Goal: Information Seeking & Learning: Learn about a topic

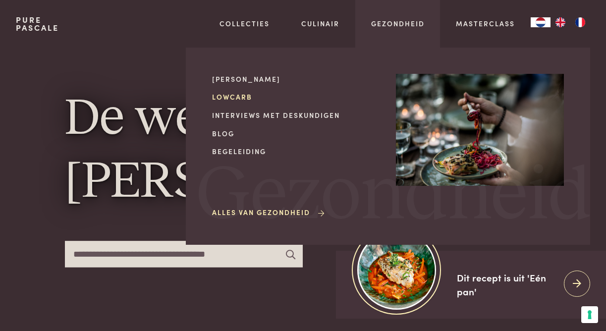
click at [229, 96] on link "Lowcarb" at bounding box center [296, 97] width 168 height 10
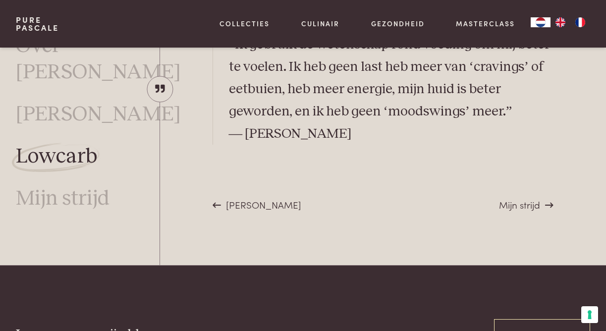
scroll to position [2799, 0]
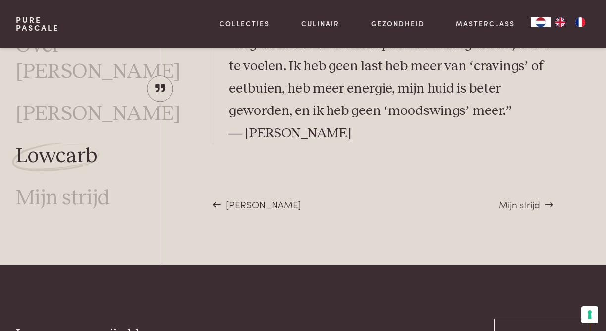
click at [514, 202] on span "Mijn strijd" at bounding box center [519, 203] width 41 height 13
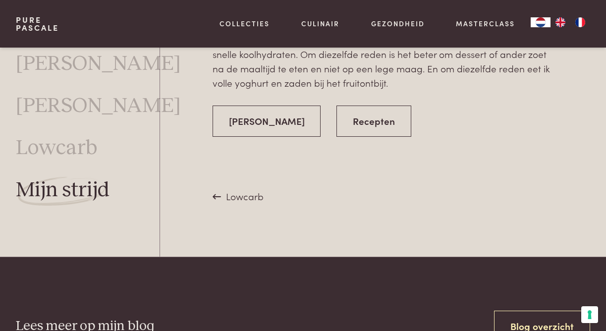
scroll to position [2068, 0]
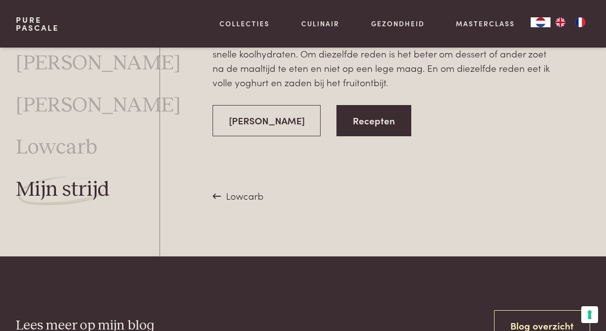
click at [358, 105] on link "Recepten" at bounding box center [373, 120] width 75 height 31
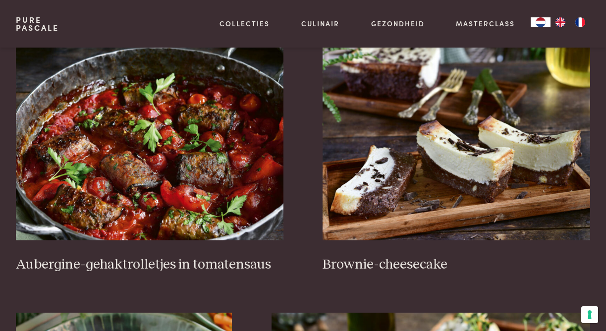
scroll to position [322, 0]
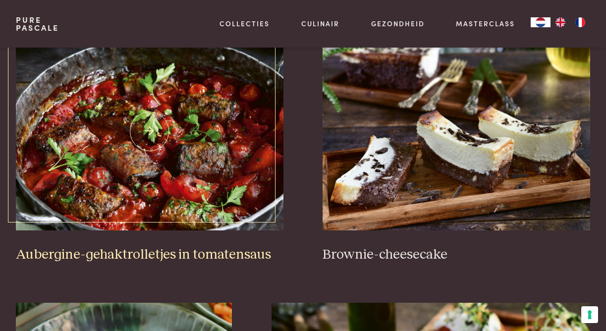
click at [195, 156] on img at bounding box center [149, 131] width 267 height 198
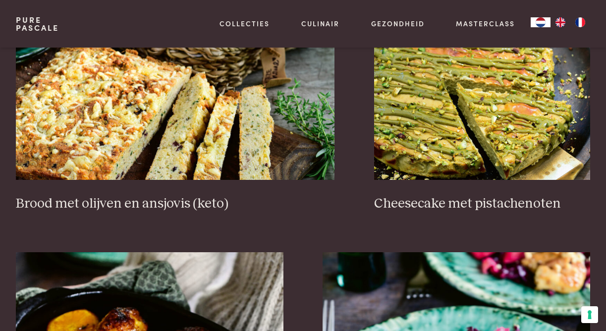
scroll to position [931, 0]
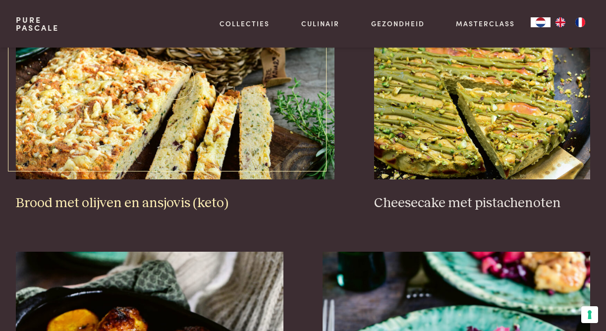
click at [192, 111] on img at bounding box center [175, 80] width 318 height 198
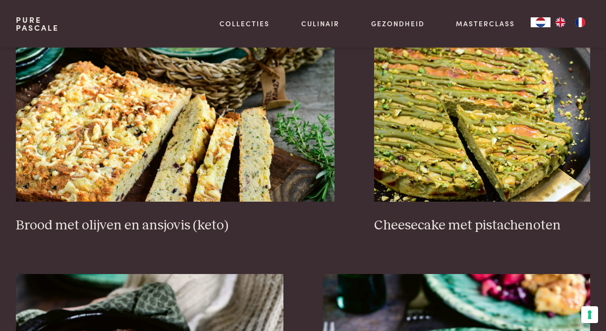
scroll to position [907, 0]
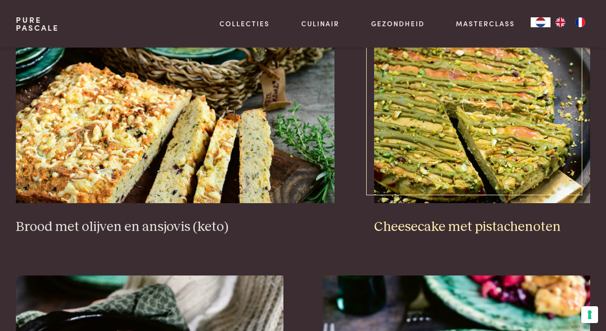
click at [471, 136] on img at bounding box center [482, 104] width 216 height 198
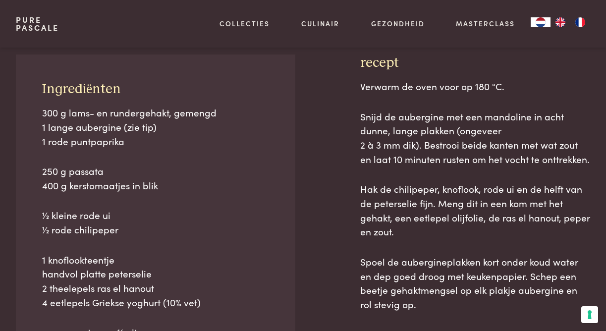
scroll to position [400, 0]
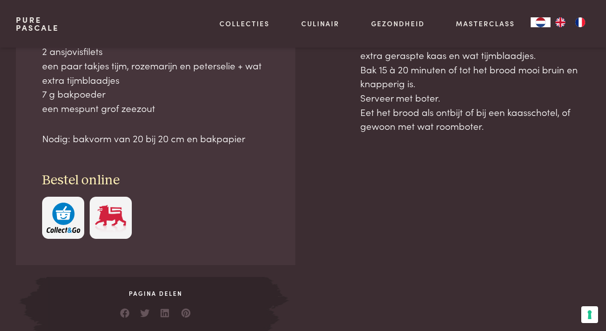
scroll to position [587, 0]
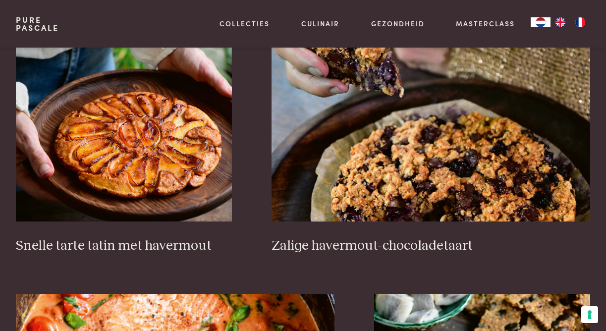
scroll to position [1430, 0]
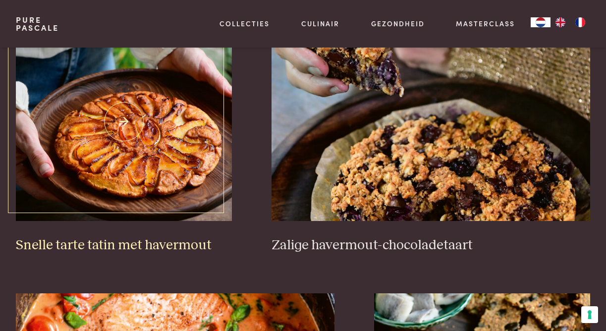
click at [146, 145] on img at bounding box center [124, 122] width 216 height 198
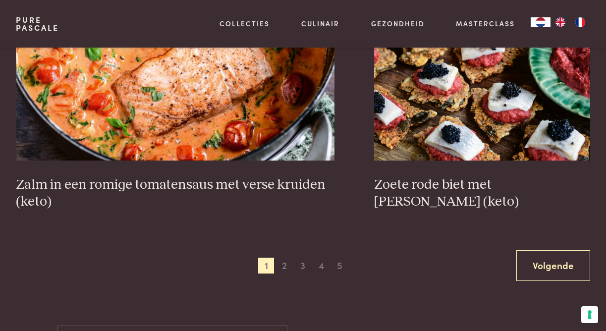
scroll to position [1764, 0]
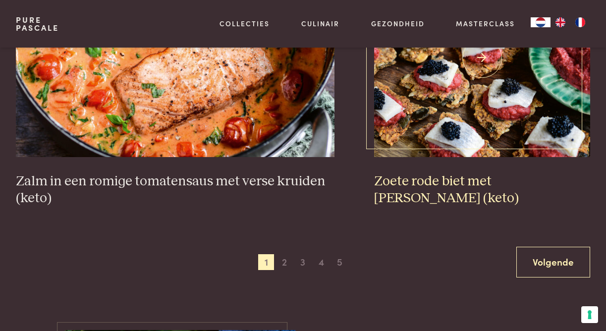
click at [453, 118] on img at bounding box center [482, 58] width 216 height 198
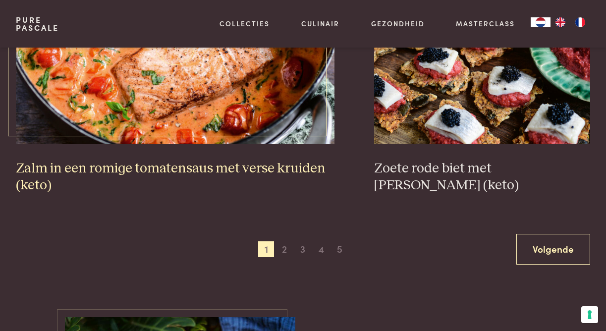
scroll to position [1778, 0]
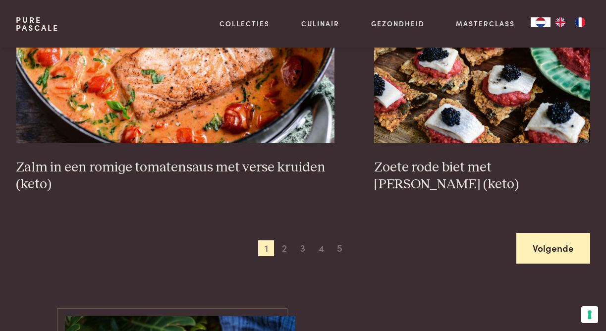
click at [553, 252] on link "Volgende" at bounding box center [553, 248] width 74 height 31
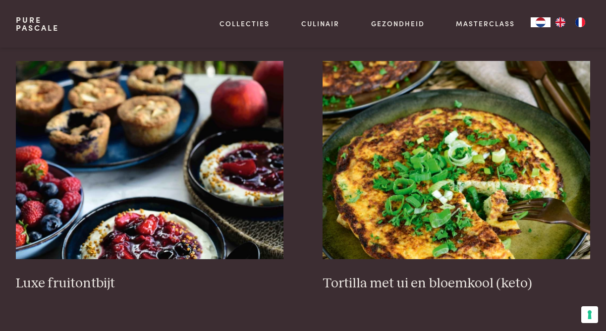
scroll to position [1140, 0]
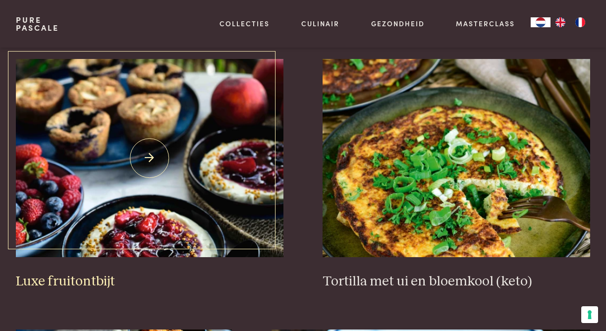
click at [154, 157] on img at bounding box center [149, 158] width 267 height 198
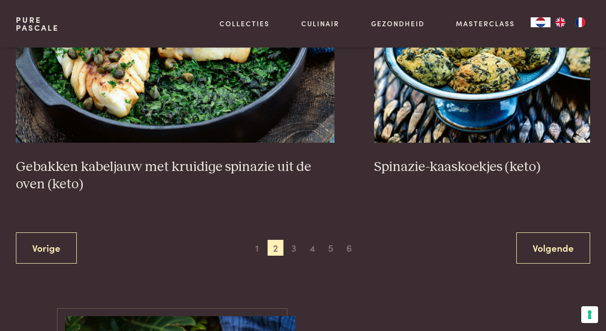
scroll to position [1723, 0]
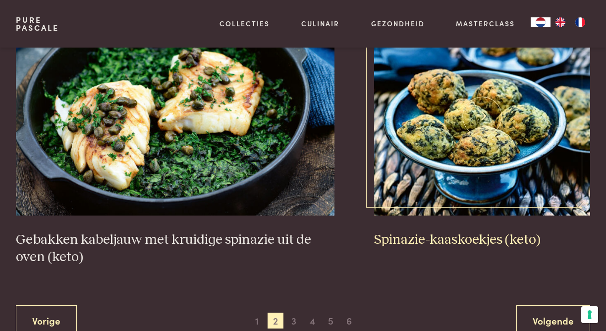
click at [485, 126] on img at bounding box center [482, 116] width 216 height 198
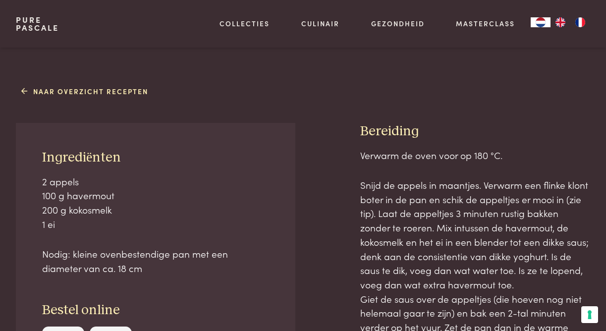
scroll to position [334, 0]
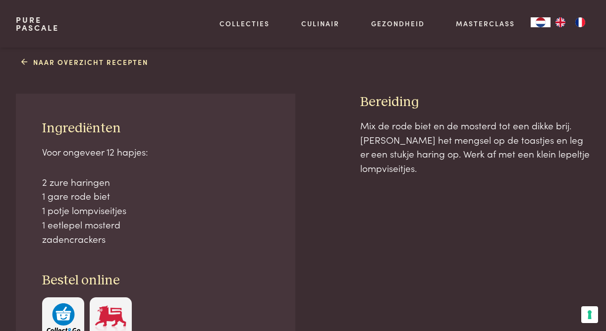
scroll to position [374, 0]
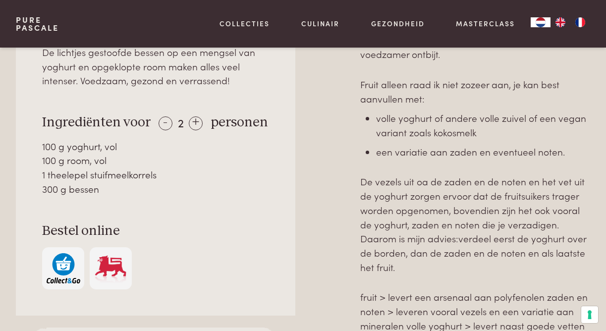
scroll to position [448, 0]
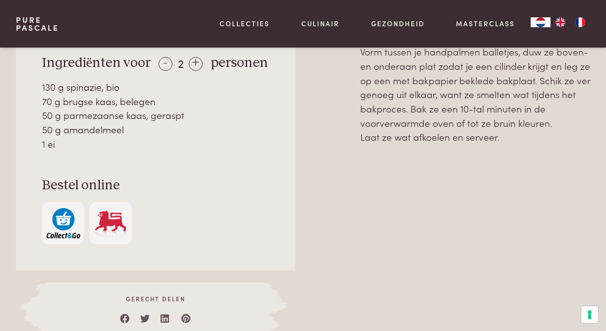
scroll to position [538, 0]
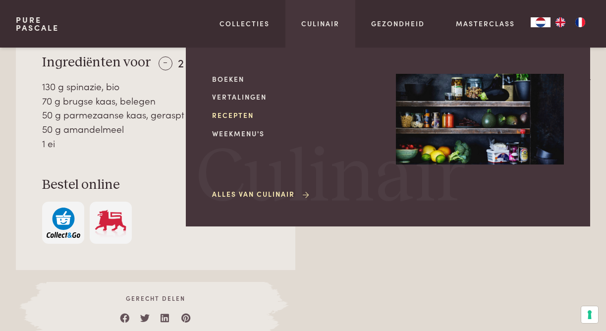
click at [226, 113] on link "Recepten" at bounding box center [296, 115] width 168 height 10
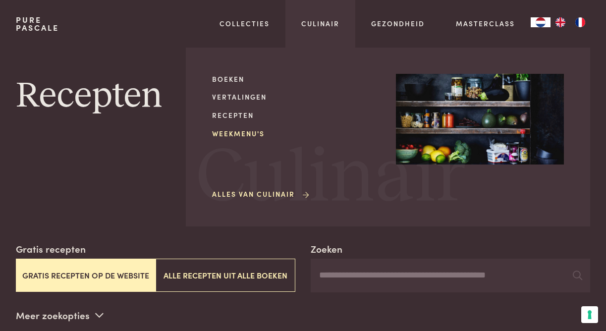
click at [234, 131] on link "Weekmenu's" at bounding box center [296, 133] width 168 height 10
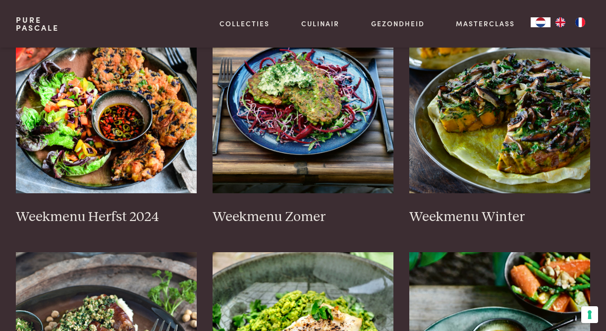
scroll to position [296, 0]
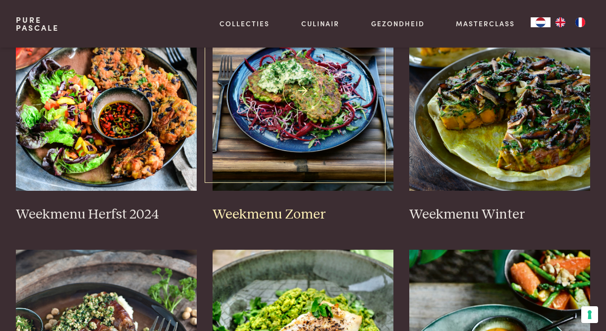
click at [300, 98] on img at bounding box center [302, 92] width 181 height 198
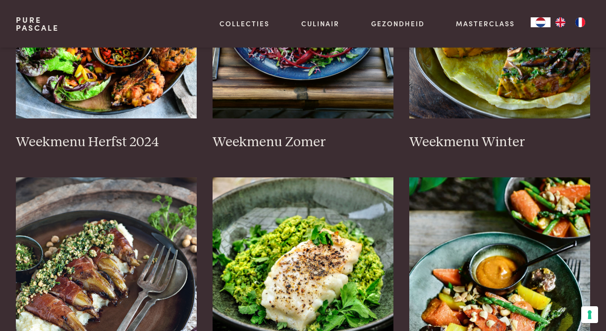
scroll to position [368, 0]
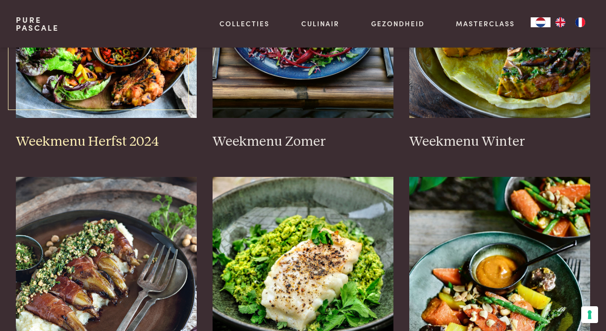
click at [122, 73] on img at bounding box center [106, 19] width 181 height 198
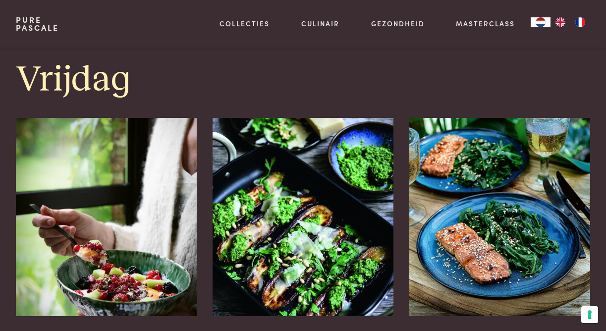
scroll to position [2153, 0]
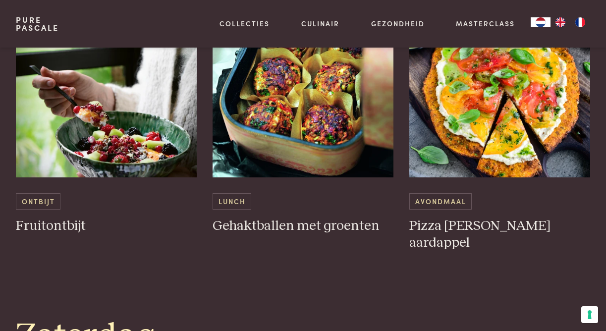
scroll to position [2303, 0]
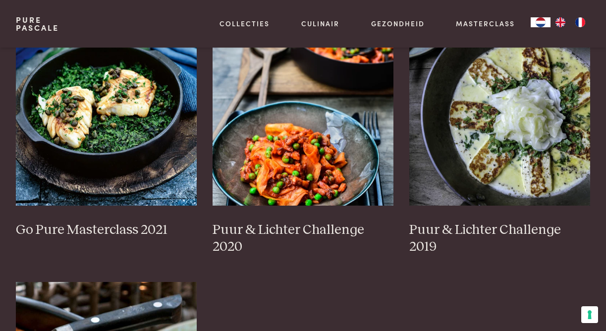
scroll to position [795, 0]
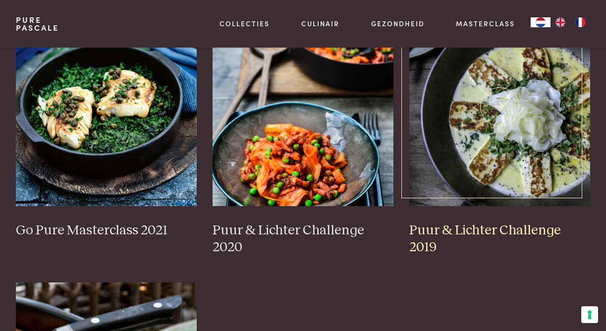
click at [498, 148] on img at bounding box center [499, 107] width 181 height 198
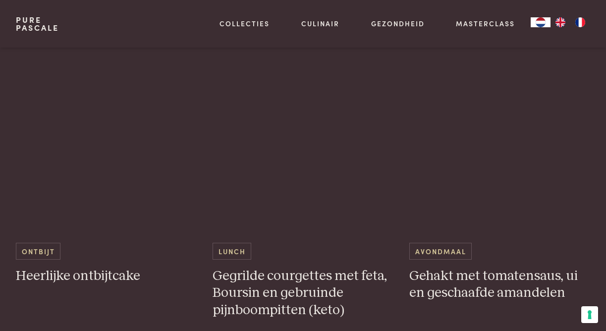
scroll to position [1452, 0]
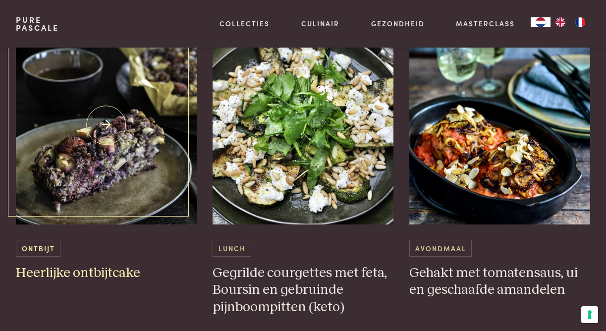
click at [104, 168] on img at bounding box center [106, 125] width 181 height 198
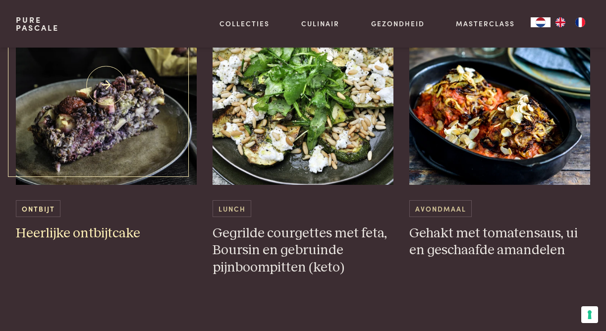
scroll to position [1493, 0]
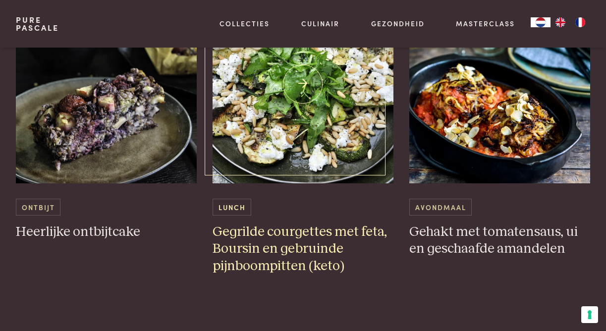
click at [311, 118] on img at bounding box center [302, 84] width 181 height 198
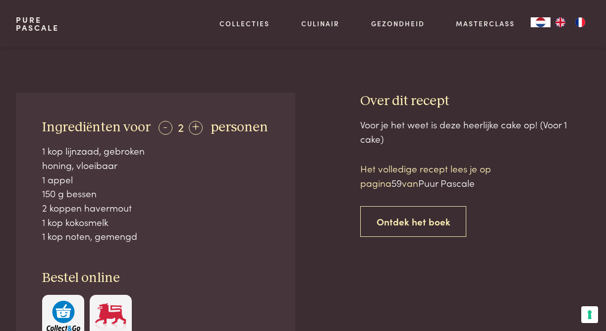
scroll to position [309, 0]
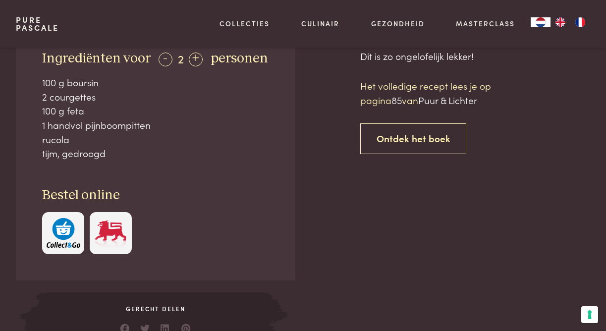
scroll to position [444, 0]
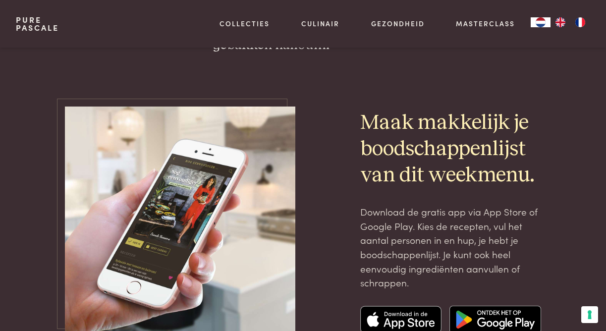
scroll to position [3298, 0]
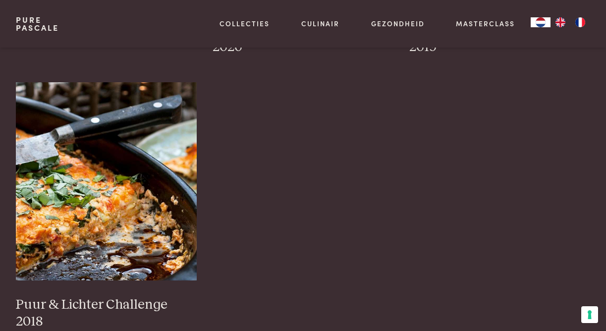
scroll to position [1000, 0]
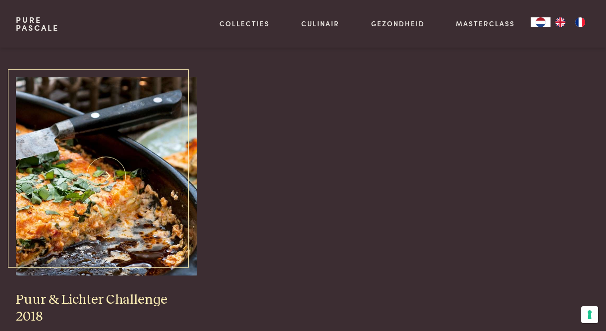
click at [116, 192] on img at bounding box center [106, 176] width 181 height 198
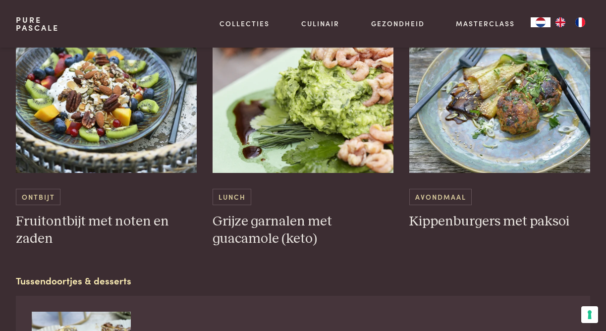
scroll to position [684, 0]
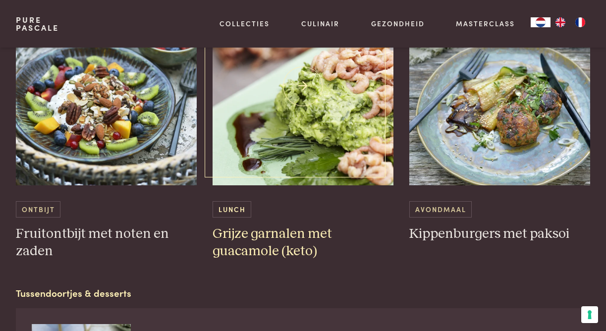
click at [318, 117] on img at bounding box center [302, 86] width 181 height 198
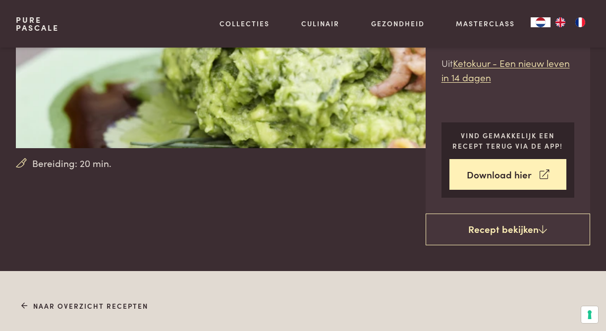
scroll to position [156, 0]
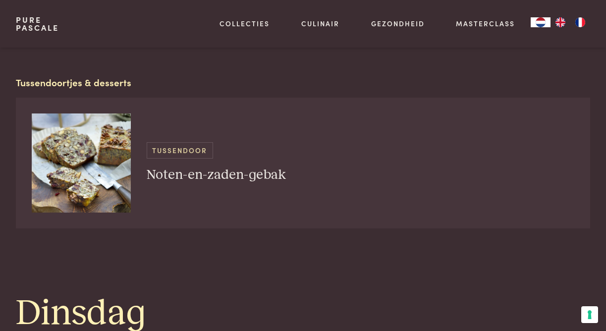
scroll to position [907, 0]
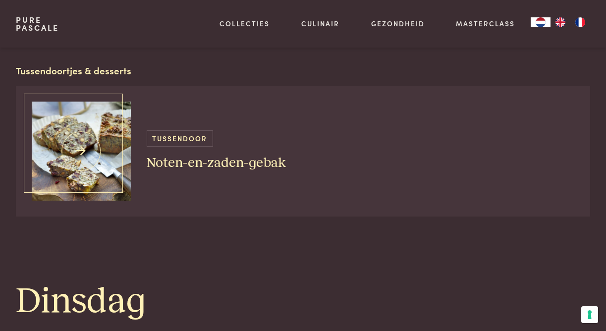
click at [76, 142] on img at bounding box center [81, 151] width 99 height 99
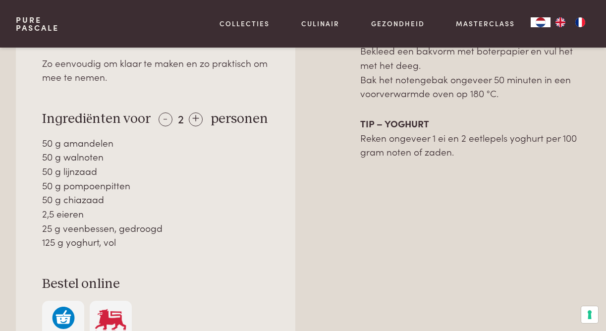
scroll to position [454, 0]
